Goal: Task Accomplishment & Management: Use online tool/utility

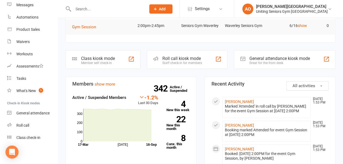
scroll to position [43, 0]
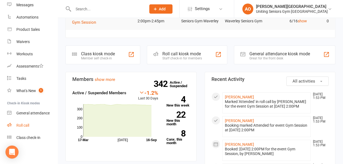
click at [28, 126] on div "Roll call" at bounding box center [22, 125] width 13 height 4
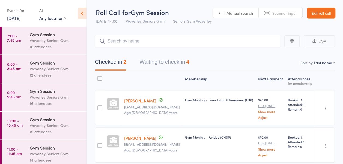
click at [16, 23] on div "Events for [DATE] [DATE] [DATE] Sun Mon Tue Wed Thu Fri Sat 36 31 01 02 03 04 0…" at bounding box center [43, 14] width 87 height 28
click at [16, 14] on div "Events for" at bounding box center [20, 10] width 27 height 9
click at [16, 18] on link "[DATE]" at bounding box center [13, 18] width 13 height 6
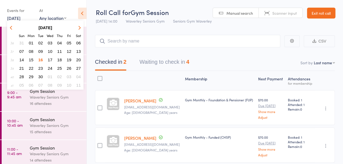
click at [52, 59] on span "17" at bounding box center [50, 60] width 5 height 5
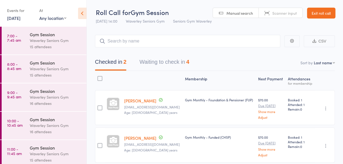
click at [32, 44] on div "15 attendees" at bounding box center [56, 47] width 52 height 6
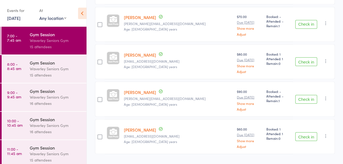
scroll to position [499, 0]
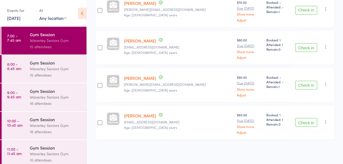
click at [74, 59] on div "Gym Session Waverley Seniors Gym 15 attendees" at bounding box center [58, 69] width 57 height 28
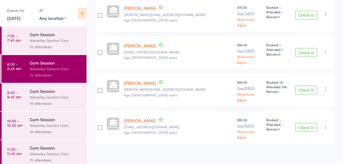
scroll to position [511, 0]
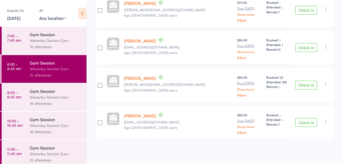
click at [54, 91] on div "Gym Session" at bounding box center [56, 91] width 52 height 6
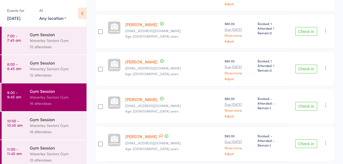
scroll to position [266, 0]
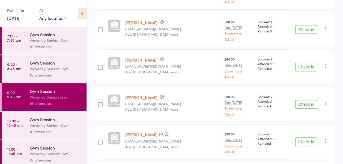
drag, startPoint x: 148, startPoint y: 100, endPoint x: 146, endPoint y: 90, distance: 10.7
click at [146, 90] on div "[PERSON_NAME] [EMAIL_ADDRESS][DOMAIN_NAME] Age: [DEMOGRAPHIC_DATA] years $70.00…" at bounding box center [215, 120] width 240 height 593
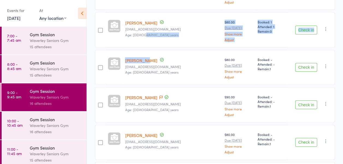
scroll to position [304, 0]
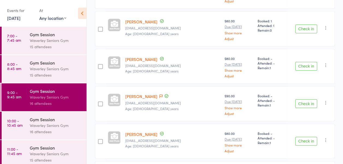
drag, startPoint x: 146, startPoint y: 90, endPoint x: 175, endPoint y: 88, distance: 29.6
click at [175, 84] on div "[PERSON_NAME] [EMAIL_ADDRESS][DOMAIN_NAME] Age: [DEMOGRAPHIC_DATA] years" at bounding box center [172, 66] width 99 height 35
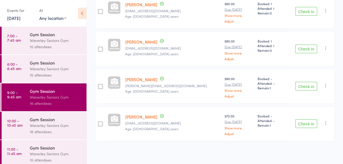
scroll to position [544, 0]
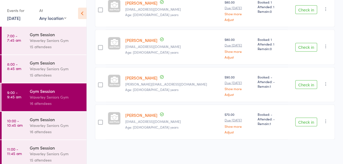
click at [29, 137] on link "10:00 - 10:45 am Gym Session Waverley Seniors Gym 16 attendees" at bounding box center [44, 126] width 85 height 28
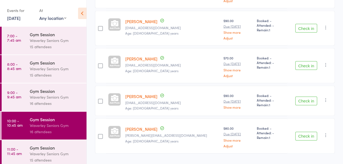
scroll to position [535, 0]
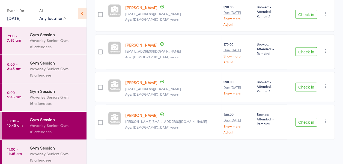
click at [48, 150] on div "Gym Session" at bounding box center [56, 148] width 52 height 6
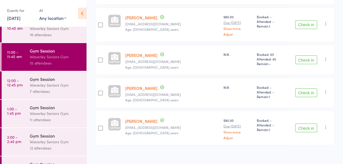
scroll to position [118, 0]
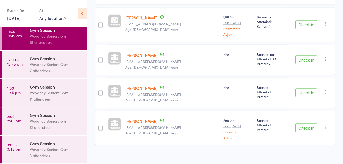
click at [53, 64] on div "Waverley Seniors Gym" at bounding box center [56, 64] width 52 height 6
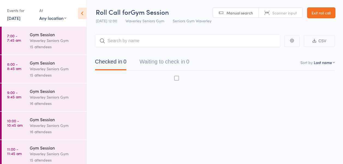
click at [61, 60] on div "Gym Session" at bounding box center [56, 63] width 52 height 6
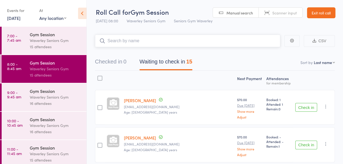
scroll to position [118, 0]
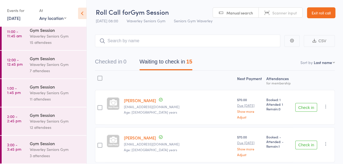
click at [28, 73] on link "12:00 - 12:45 pm Gym Session Waverley Seniors Gym 7 attendees" at bounding box center [44, 65] width 85 height 28
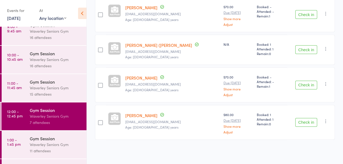
scroll to position [118, 0]
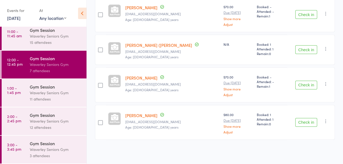
click at [16, 87] on time "1:00 - 1:45 pm" at bounding box center [14, 90] width 14 height 9
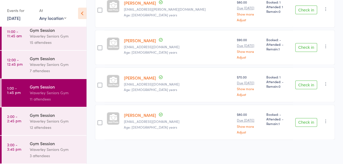
scroll to position [349, 0]
click at [45, 120] on div "Waverley Seniors Gym" at bounding box center [56, 121] width 52 height 6
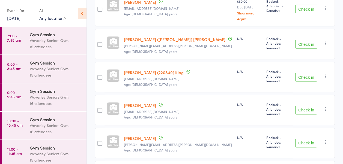
scroll to position [102, 0]
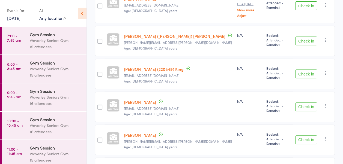
click at [6, 74] on link "8:00 - 8:45 am Gym Session Waverley Seniors Gym 15 attendees" at bounding box center [44, 69] width 85 height 28
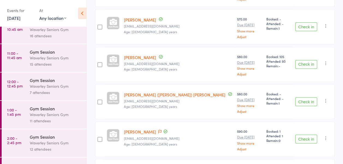
scroll to position [98, 0]
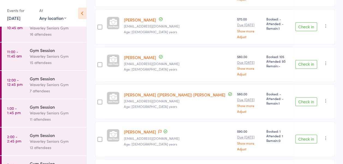
click at [15, 143] on time "2:00 - 2:45 pm" at bounding box center [14, 139] width 14 height 9
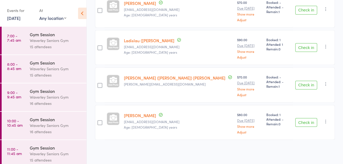
scroll to position [118, 0]
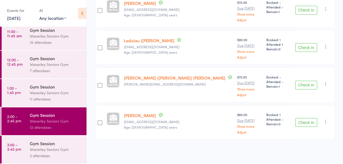
click at [40, 138] on div "Gym Session Waverley Seniors Gym 3 attendees" at bounding box center [58, 150] width 57 height 28
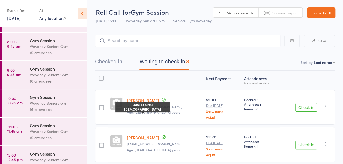
scroll to position [65, 0]
